Goal: Task Accomplishment & Management: Use online tool/utility

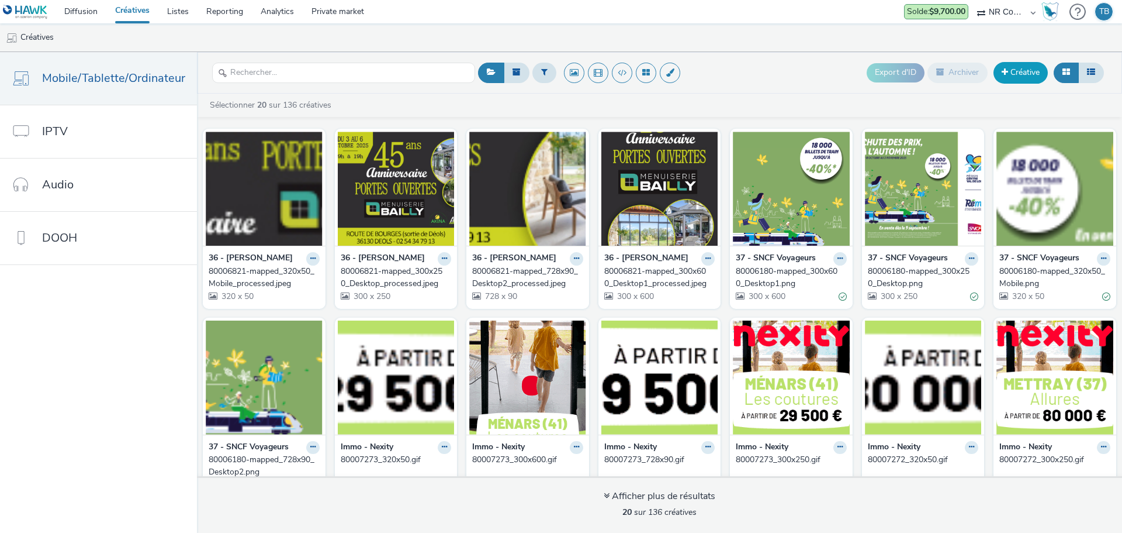
click at [1009, 75] on link "Créative" at bounding box center [1021, 72] width 54 height 21
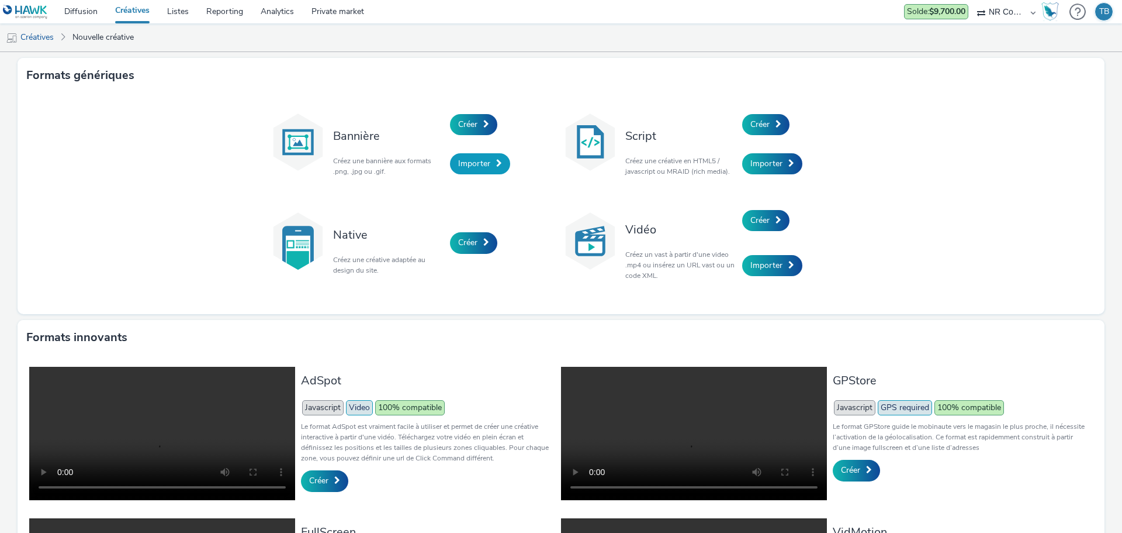
click at [485, 158] on span "Importer" at bounding box center [474, 163] width 32 height 11
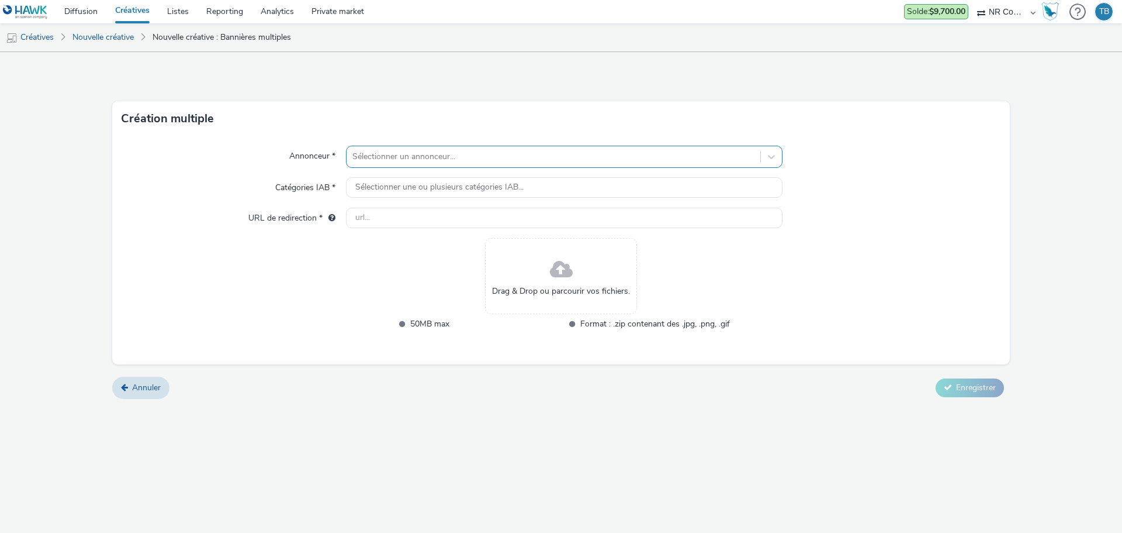
click at [474, 155] on div at bounding box center [554, 157] width 402 height 14
click at [604, 158] on div at bounding box center [554, 157] width 402 height 14
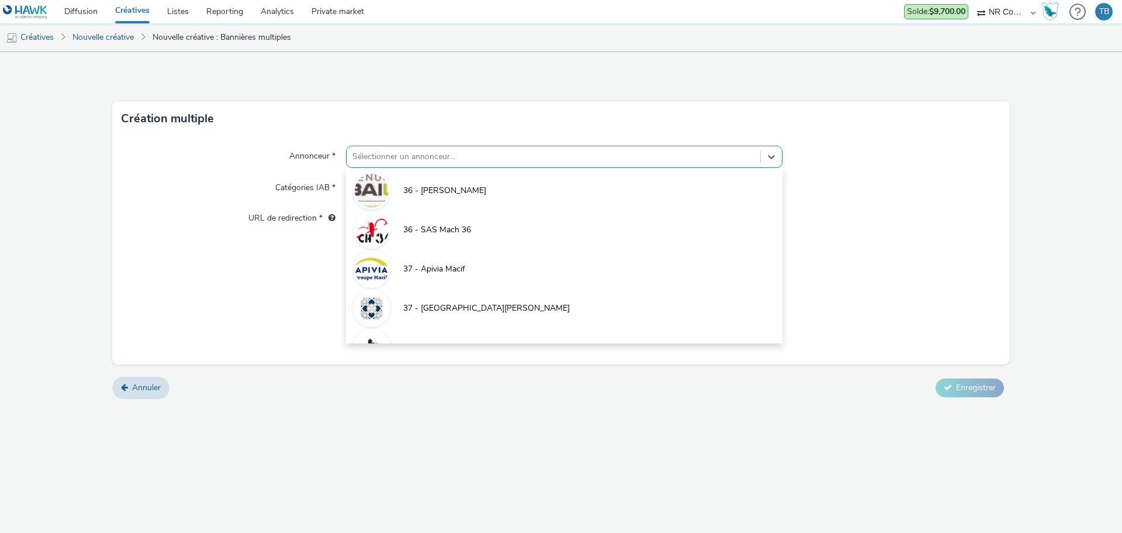
click at [455, 153] on div at bounding box center [554, 157] width 402 height 14
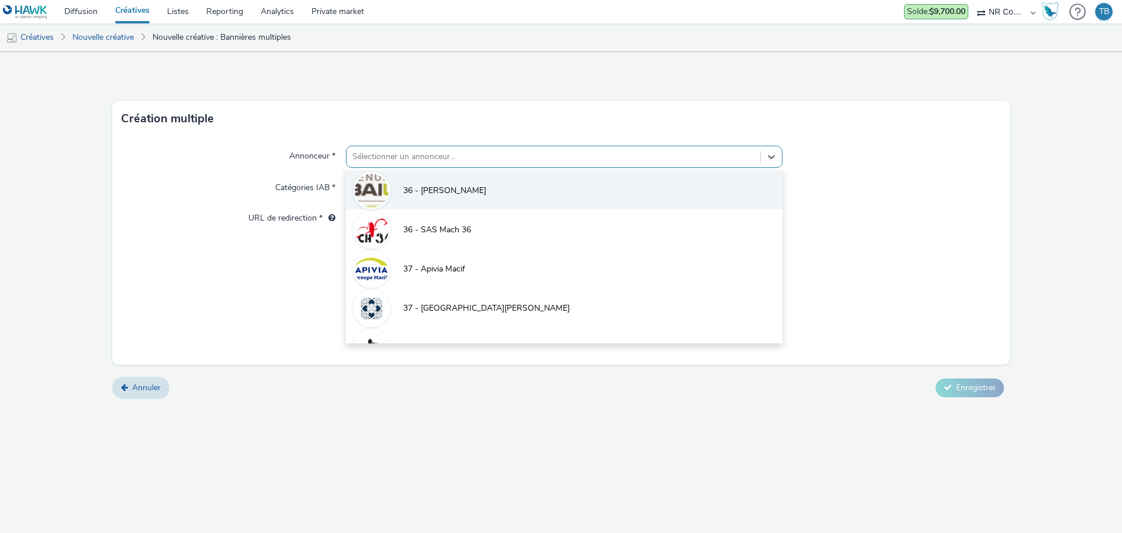
click at [461, 199] on li "36 - [PERSON_NAME]" at bounding box center [564, 189] width 437 height 39
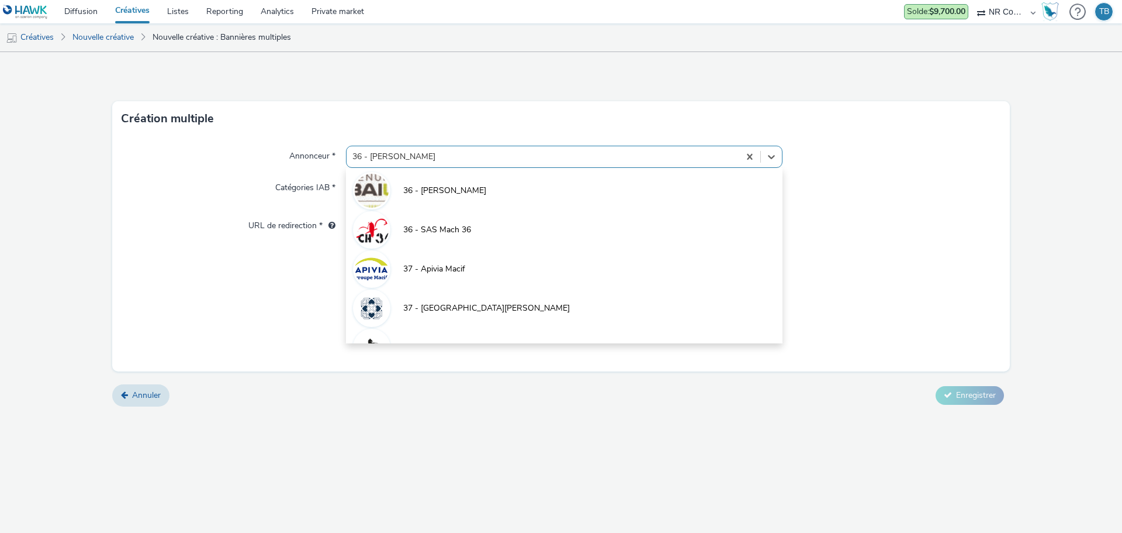
click at [463, 159] on div at bounding box center [543, 157] width 381 height 14
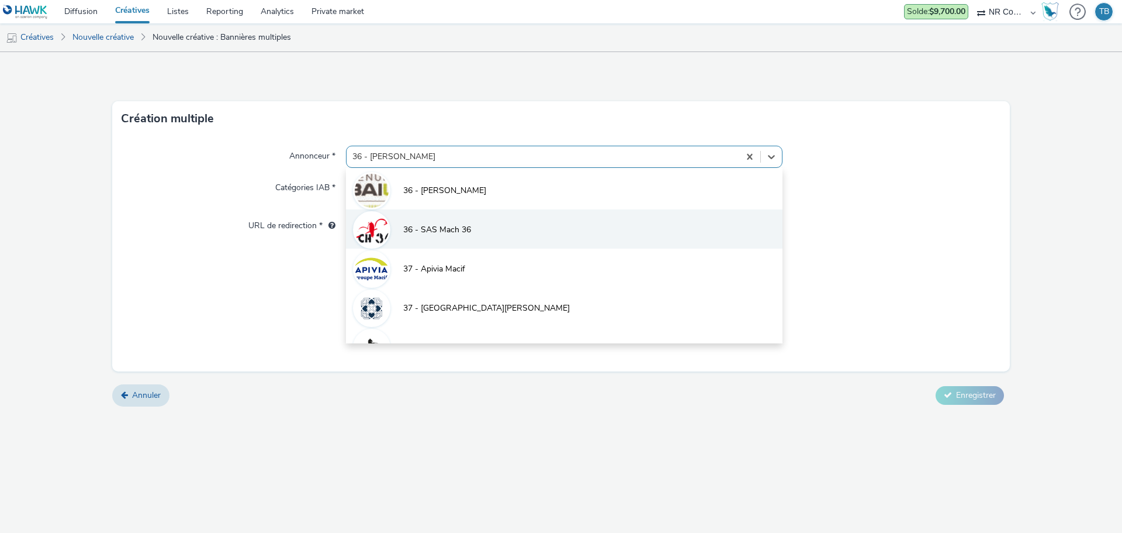
click at [463, 218] on li "36 - SAS Mach 36" at bounding box center [564, 228] width 437 height 39
type input "http://www.mach36.fr"
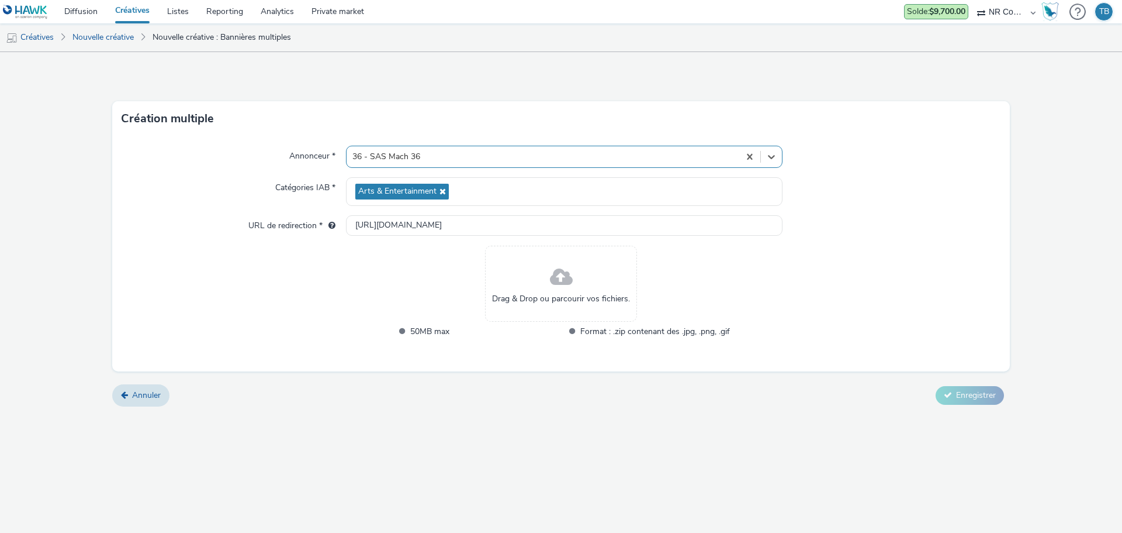
click at [550, 281] on span at bounding box center [561, 277] width 23 height 31
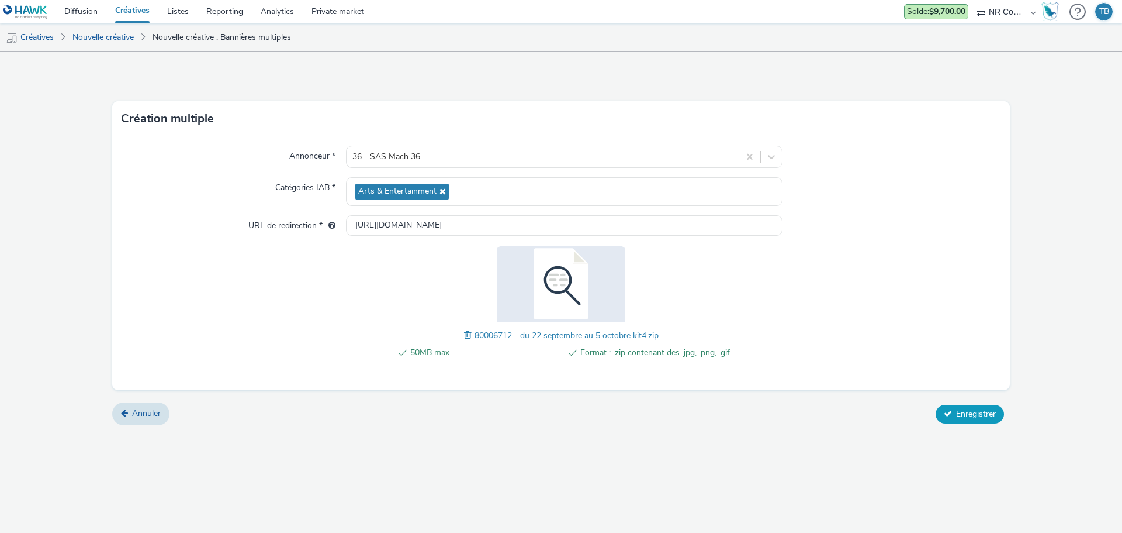
click at [986, 416] on span "Enregistrer" at bounding box center [976, 413] width 40 height 11
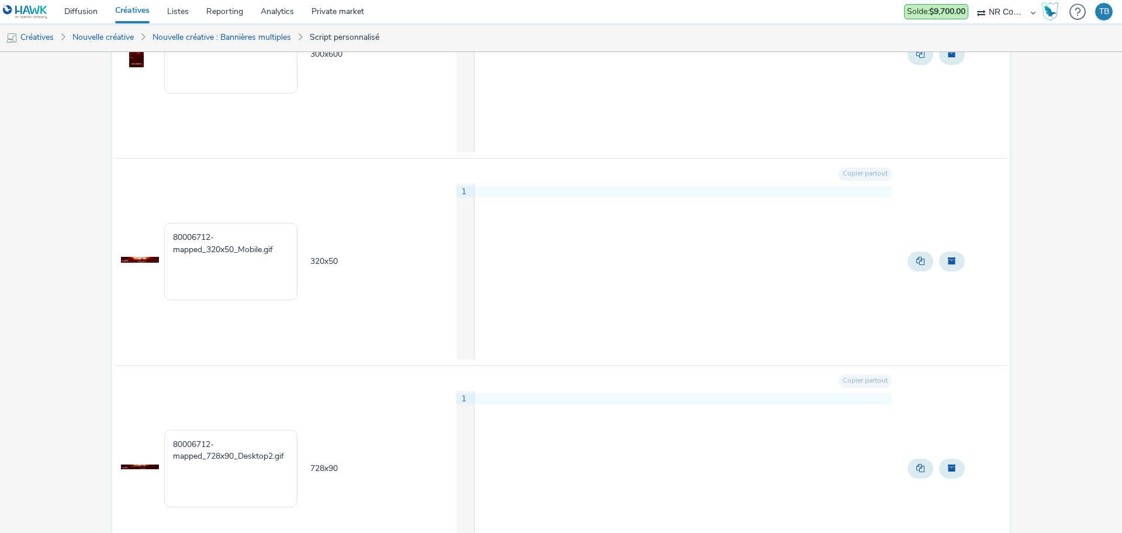
scroll to position [531, 0]
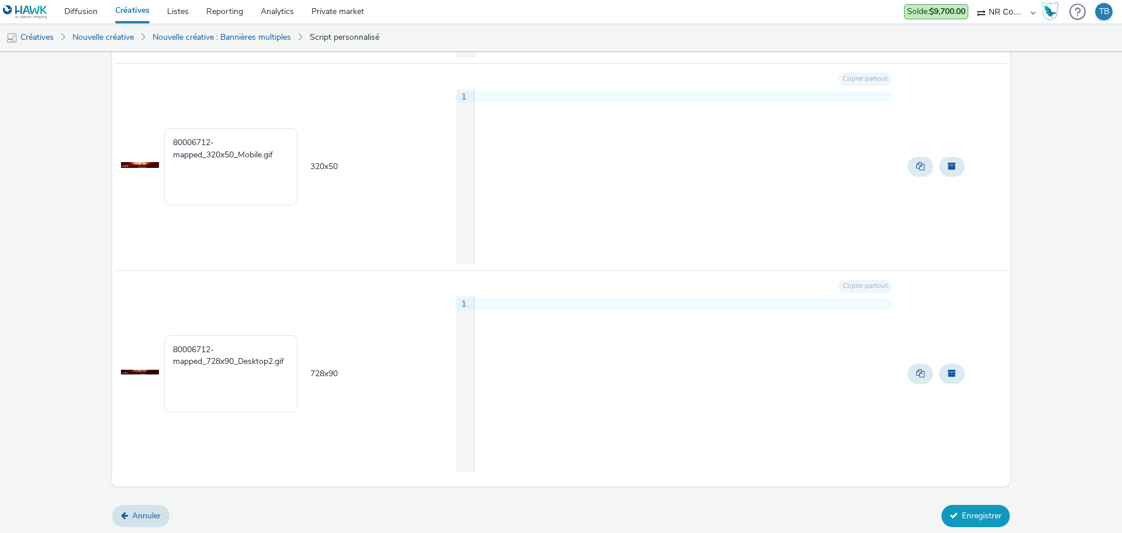
drag, startPoint x: 950, startPoint y: 511, endPoint x: 950, endPoint y: 504, distance: 7.0
click at [951, 511] on button "Enregistrer" at bounding box center [976, 516] width 68 height 22
